Goal: Task Accomplishment & Management: Manage account settings

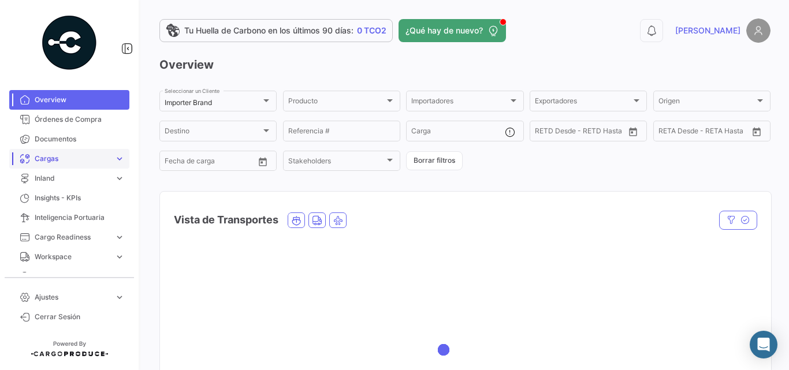
click at [66, 159] on span "Cargas" at bounding box center [72, 159] width 75 height 10
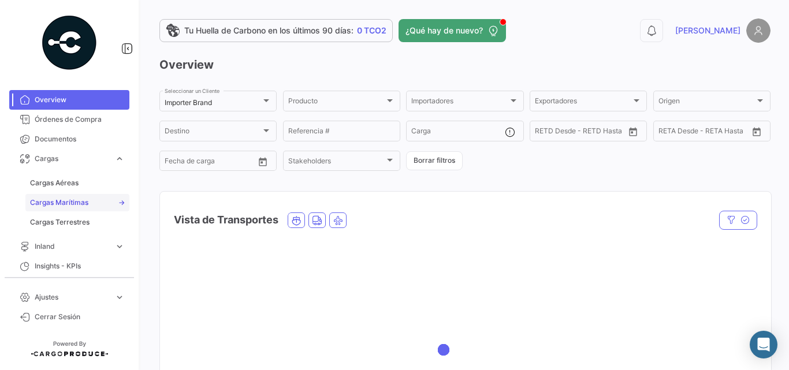
click at [83, 205] on span "Cargas Marítimas" at bounding box center [59, 203] width 58 height 10
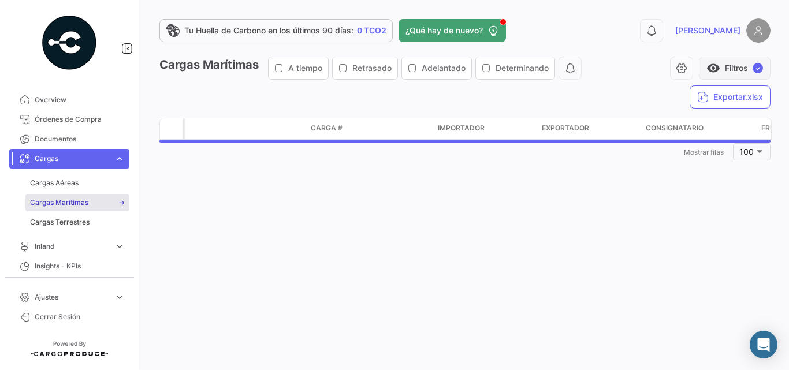
click at [717, 70] on span "visibility" at bounding box center [713, 68] width 14 height 14
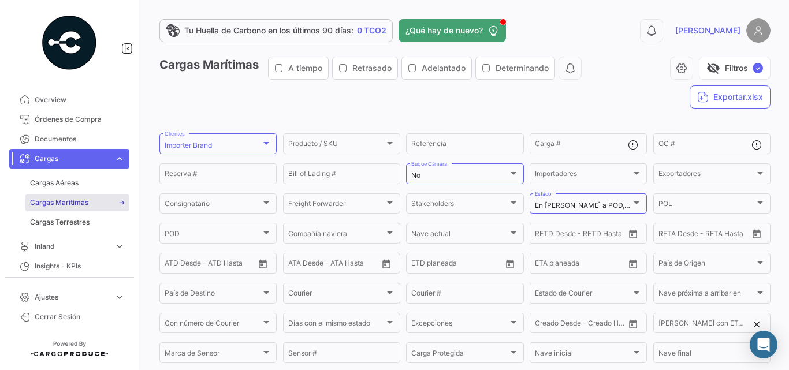
scroll to position [116, 0]
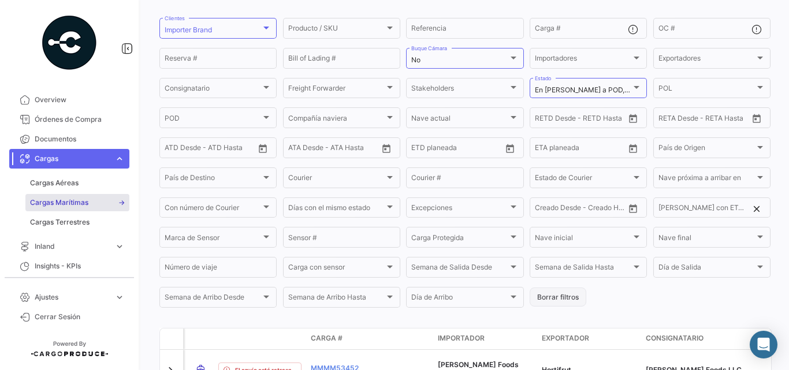
click at [557, 294] on button "Borrar filtros" at bounding box center [558, 297] width 57 height 19
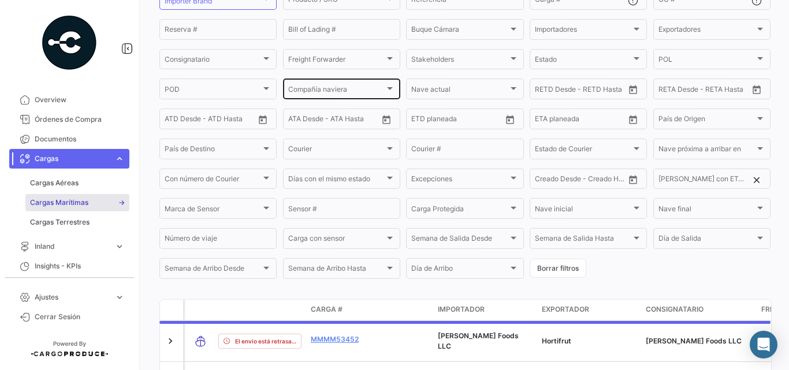
scroll to position [0, 0]
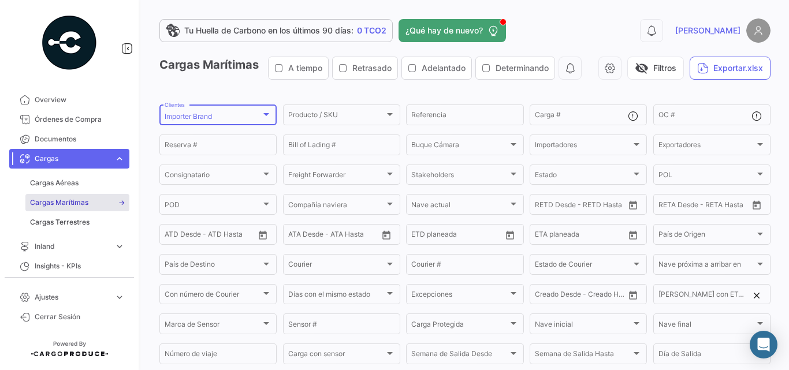
click at [262, 119] on div at bounding box center [266, 114] width 10 height 9
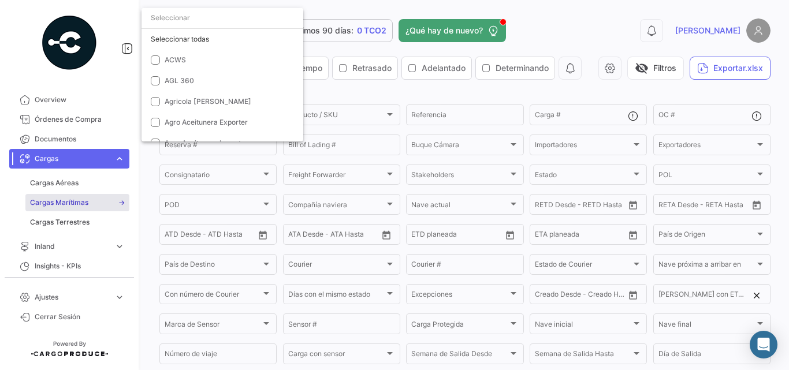
scroll to position [1960, 0]
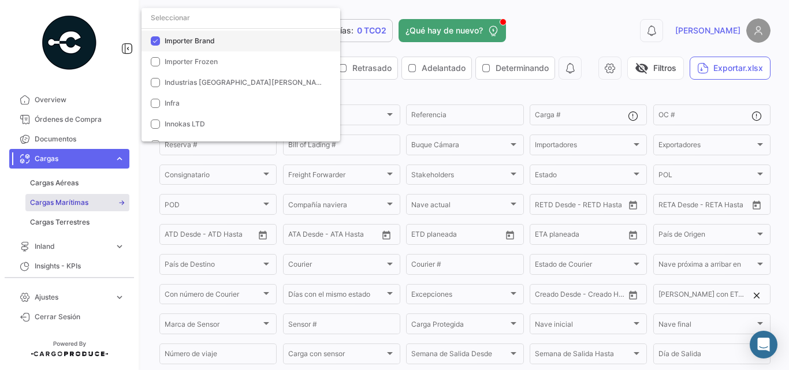
click at [192, 35] on mat-option "Importer Brand" at bounding box center [241, 41] width 199 height 21
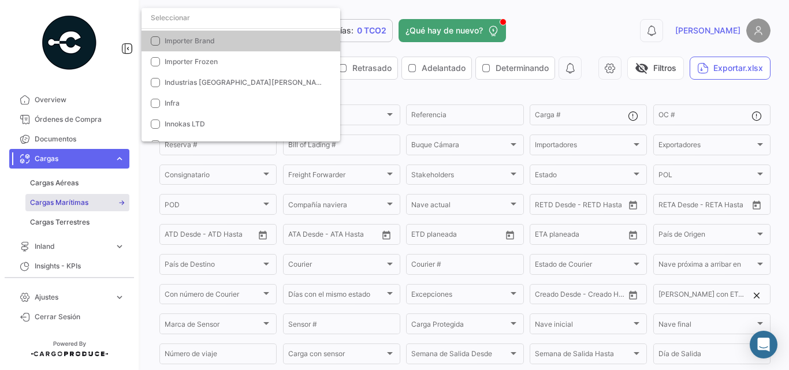
click at [197, 19] on input "dropdown search" at bounding box center [241, 18] width 199 height 21
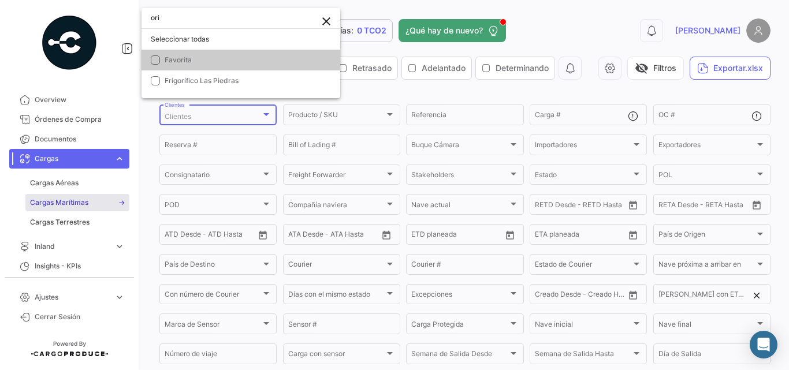
scroll to position [0, 0]
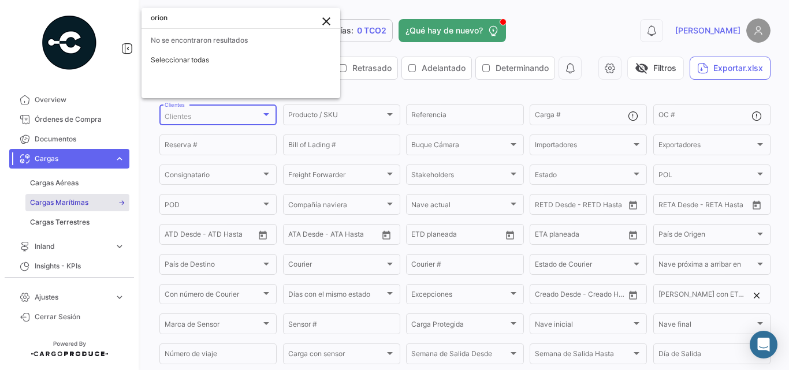
type input "orion"
click at [576, 20] on div at bounding box center [394, 185] width 789 height 370
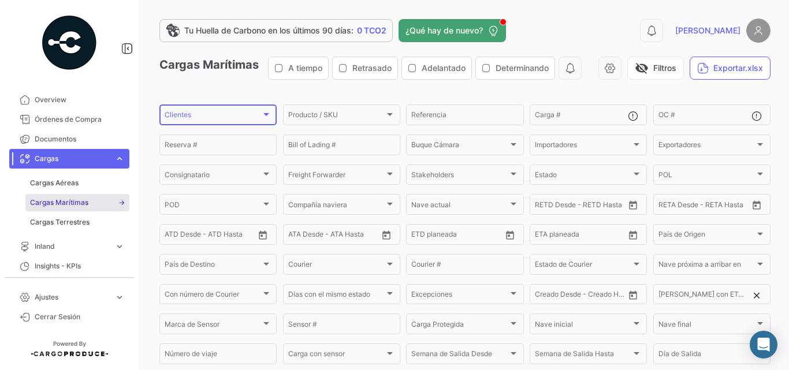
click at [218, 121] on div "Clientes" at bounding box center [213, 117] width 96 height 8
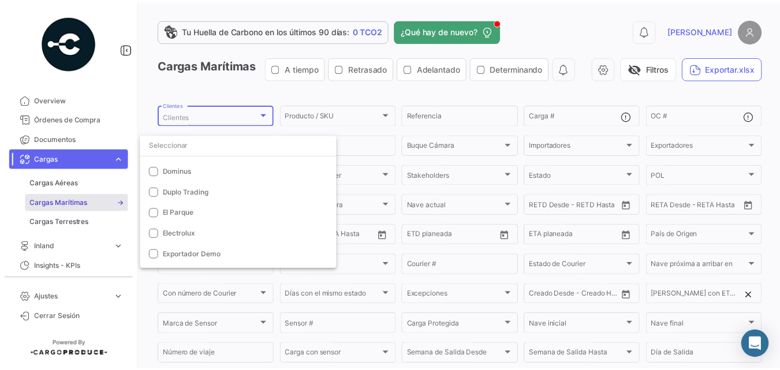
scroll to position [1194, 0]
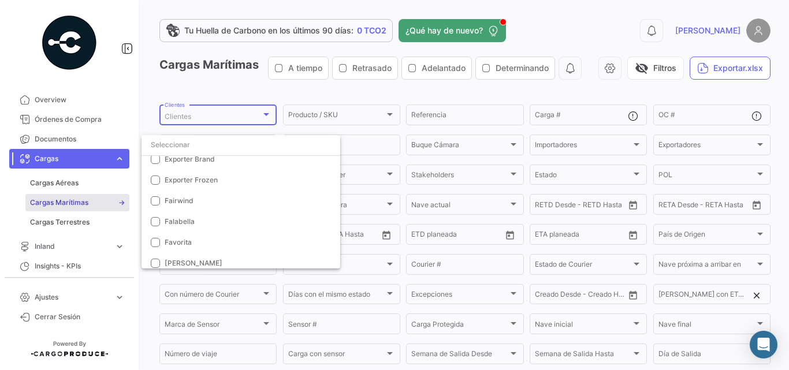
click at [69, 317] on div at bounding box center [394, 185] width 789 height 370
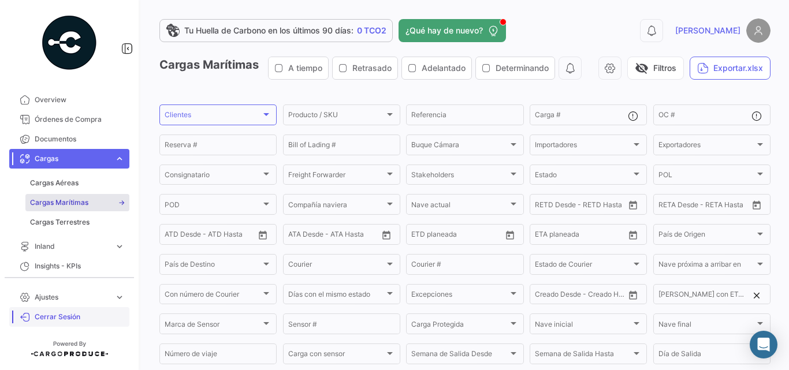
click at [73, 315] on span "Cerrar Sesión" at bounding box center [80, 317] width 90 height 10
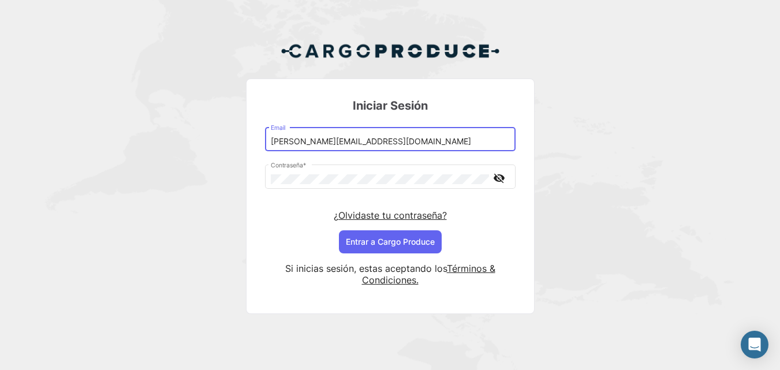
drag, startPoint x: 304, startPoint y: 138, endPoint x: 315, endPoint y: 136, distance: 11.2
click at [304, 138] on input "[PERSON_NAME][EMAIL_ADDRESS][DOMAIN_NAME]" at bounding box center [390, 142] width 239 height 10
type input "[PERSON_NAME][EMAIL_ADDRESS][DOMAIN_NAME]"
click at [385, 244] on button "Entrar a Cargo Produce" at bounding box center [390, 241] width 103 height 23
